Goal: Task Accomplishment & Management: Complete application form

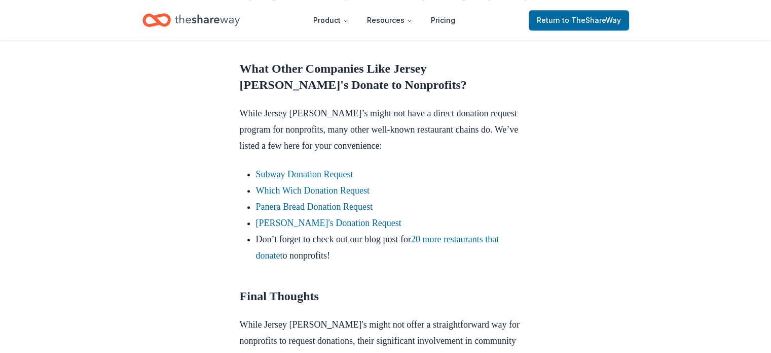
scroll to position [906, 0]
click at [282, 168] on link "Subway Donation Request" at bounding box center [304, 173] width 97 height 10
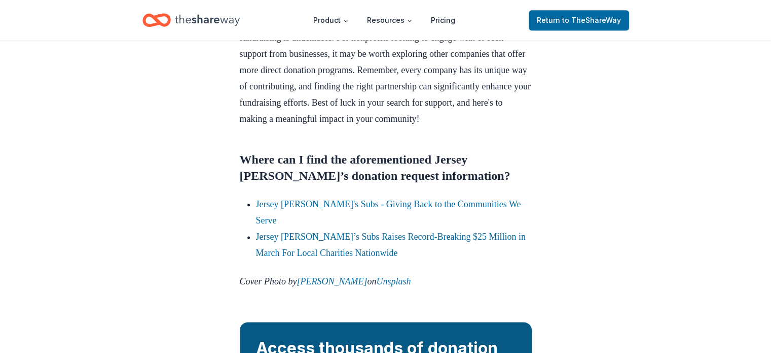
scroll to position [1252, 0]
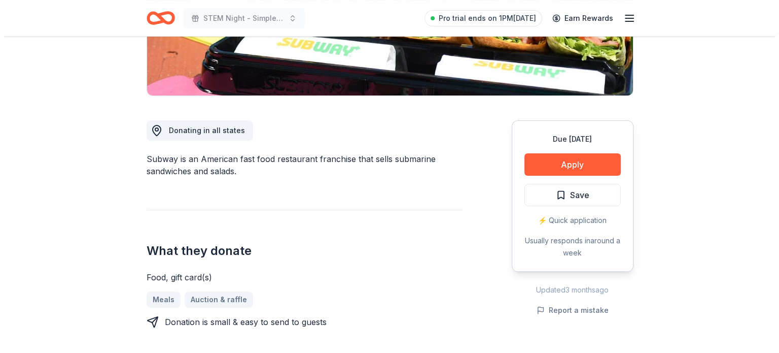
scroll to position [202, 0]
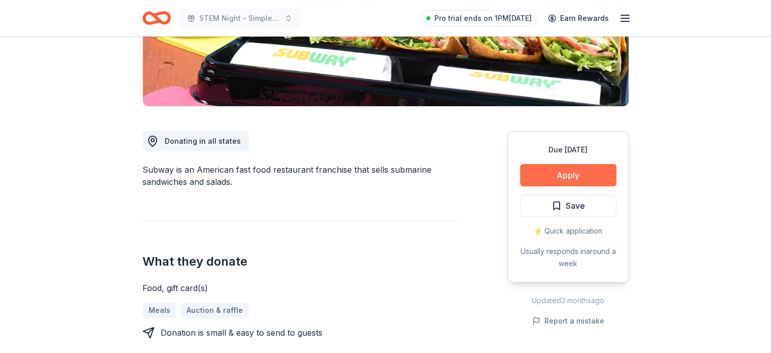
click at [577, 175] on button "Apply" at bounding box center [568, 175] width 96 height 22
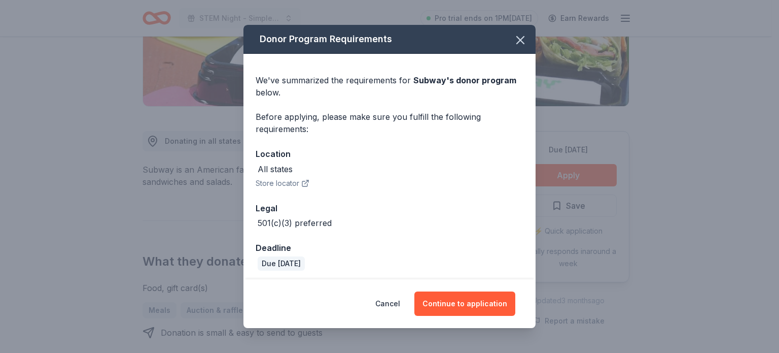
scroll to position [3, 0]
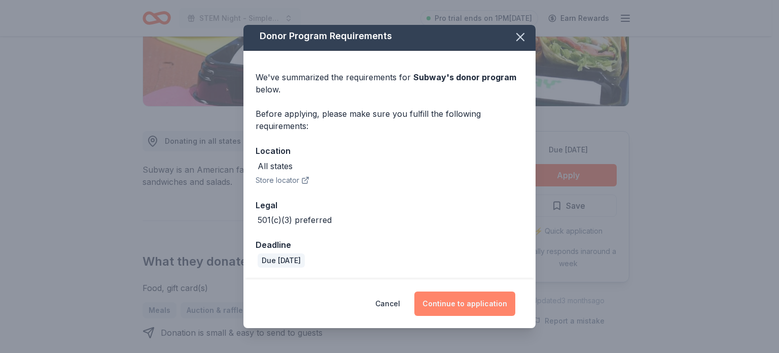
click at [448, 302] on button "Continue to application" at bounding box center [464, 303] width 101 height 24
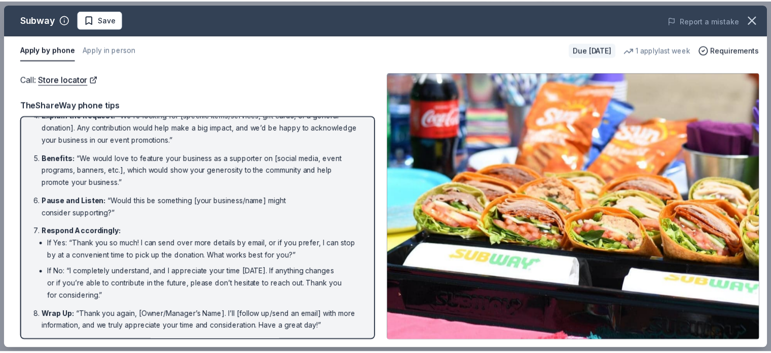
scroll to position [0, 0]
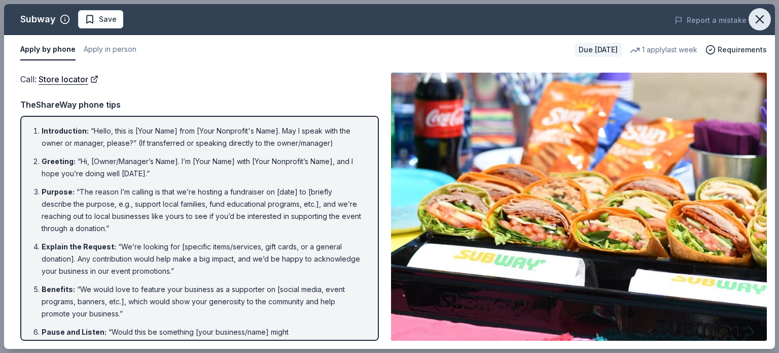
click at [759, 17] on icon "button" at bounding box center [760, 19] width 14 height 14
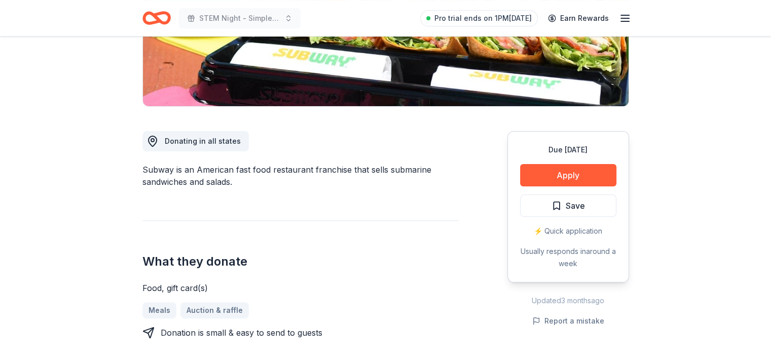
click at [155, 12] on icon "Home" at bounding box center [157, 18] width 28 height 24
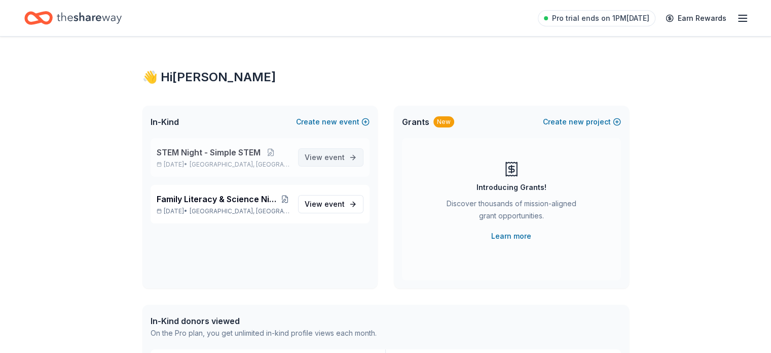
click at [329, 163] on link "View event" at bounding box center [330, 157] width 65 height 18
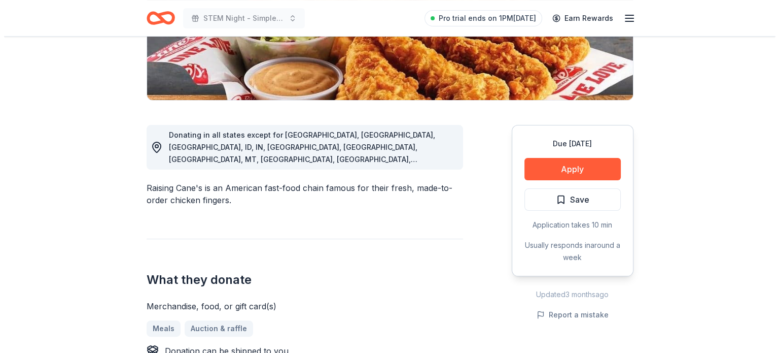
scroll to position [208, 0]
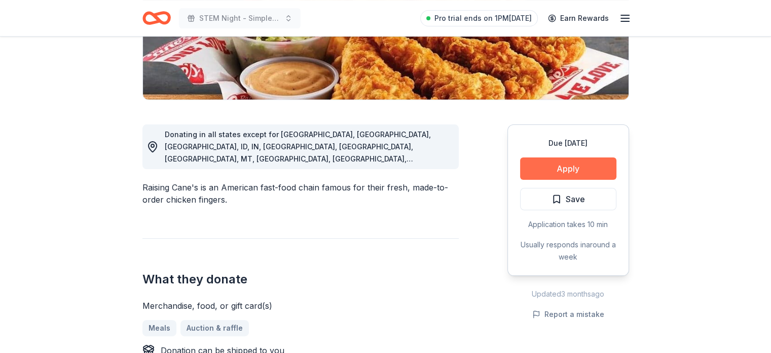
click at [563, 172] on button "Apply" at bounding box center [568, 168] width 96 height 22
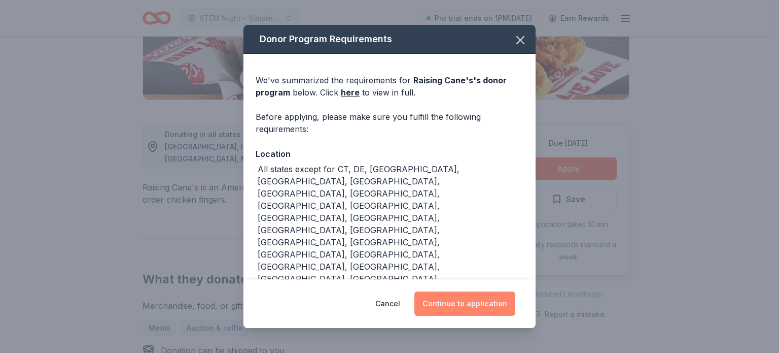
click at [463, 298] on button "Continue to application" at bounding box center [464, 303] width 101 height 24
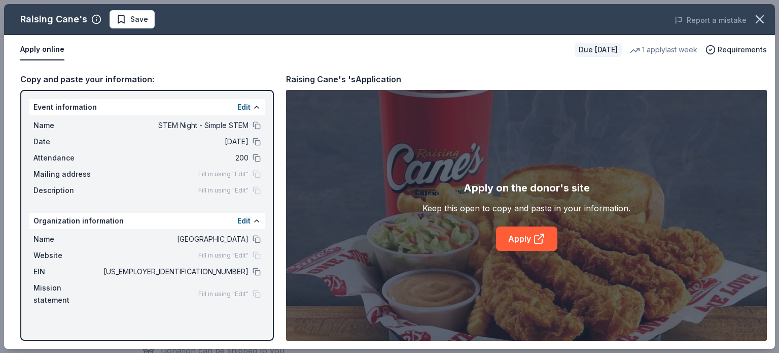
click at [54, 50] on button "Apply online" at bounding box center [42, 49] width 44 height 21
click at [520, 238] on link "Apply" at bounding box center [526, 238] width 61 height 24
